Goal: Task Accomplishment & Management: Use online tool/utility

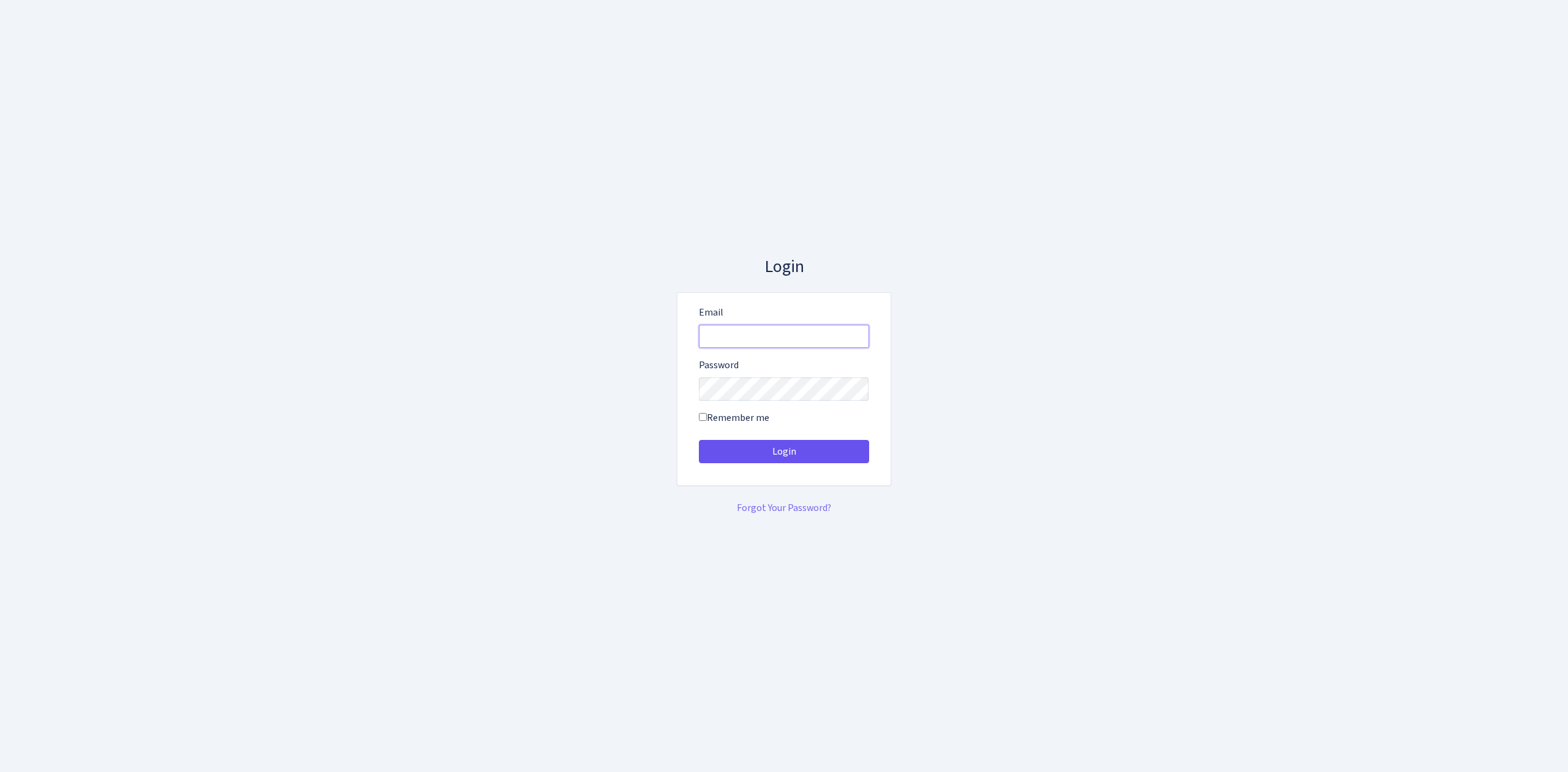
type input "vivio@bank.com"
click at [780, 444] on button "Login" at bounding box center [784, 451] width 170 height 23
